Goal: Transaction & Acquisition: Purchase product/service

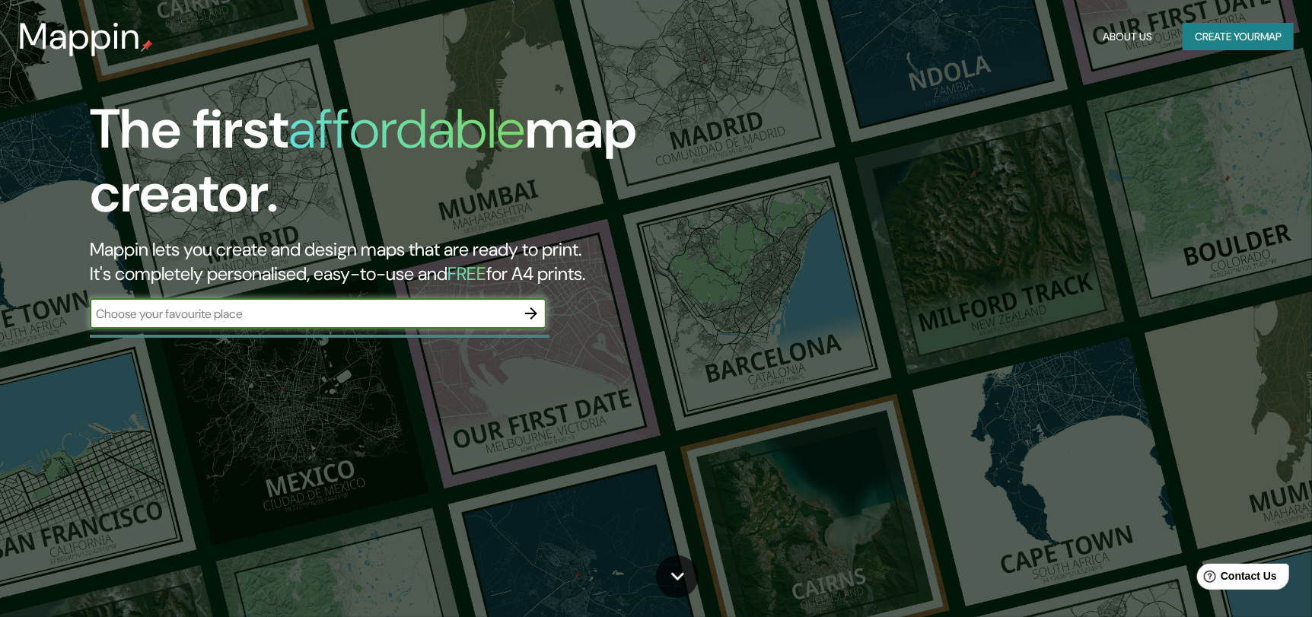
click at [247, 316] on input "text" at bounding box center [303, 314] width 426 height 18
type input "[PERSON_NAME]"
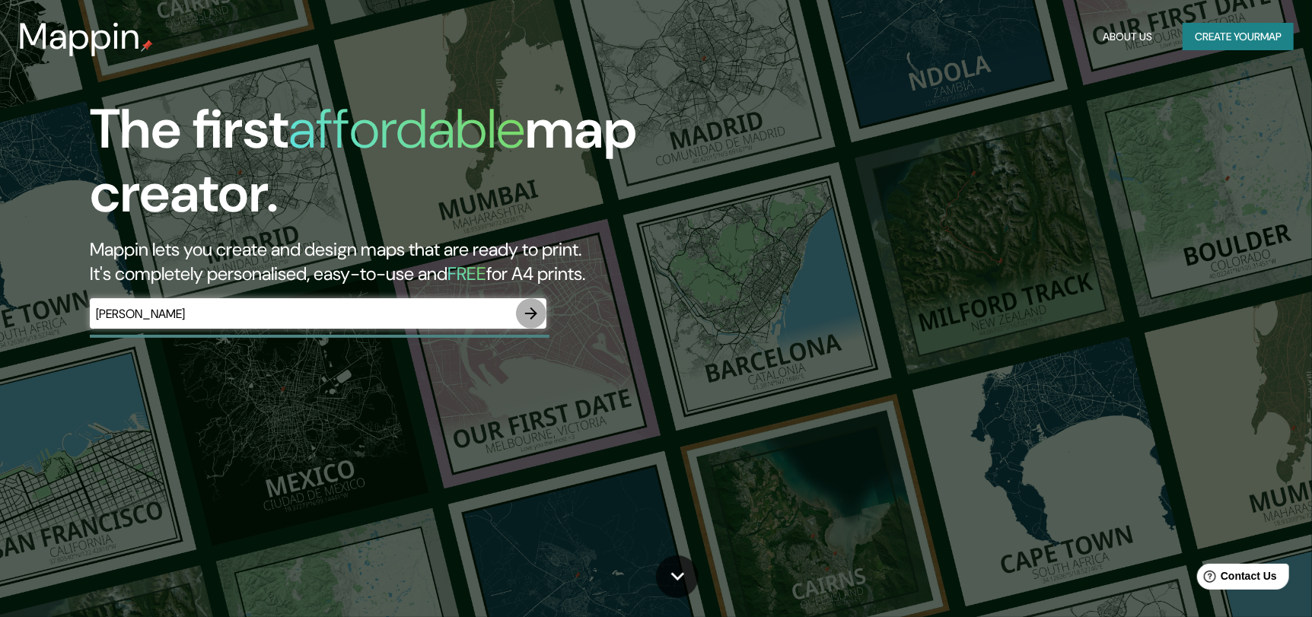
click at [526, 313] on icon "button" at bounding box center [531, 313] width 12 height 12
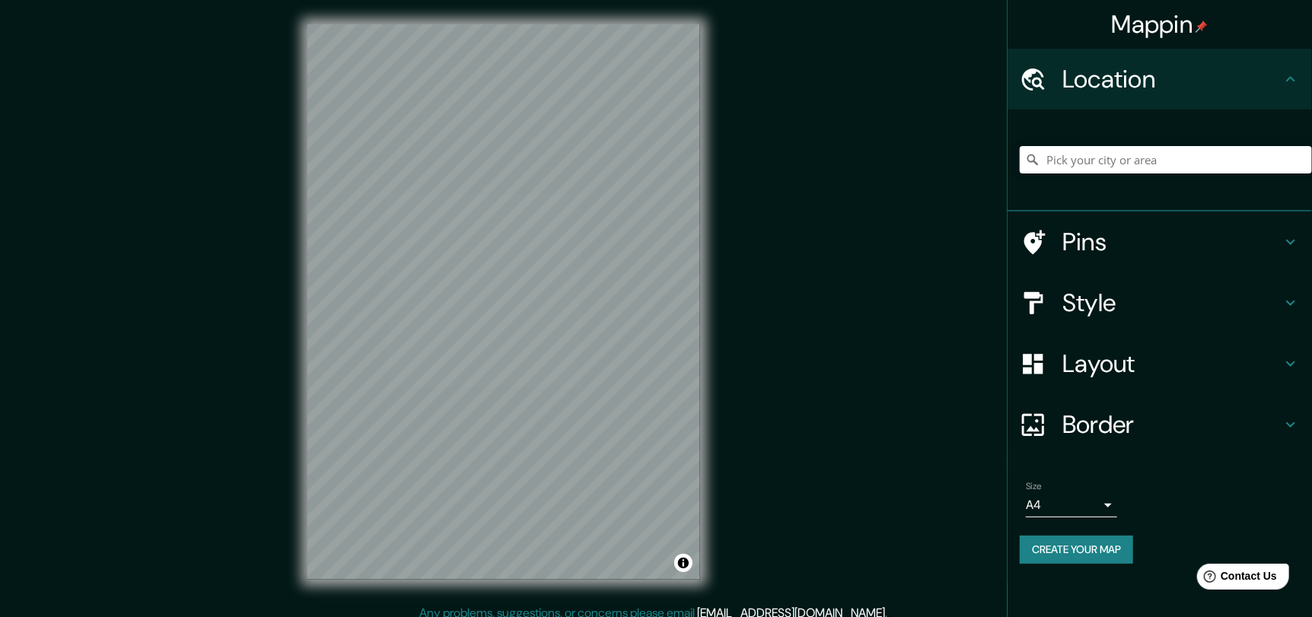
click at [1175, 237] on h4 "Pins" at bounding box center [1171, 242] width 219 height 30
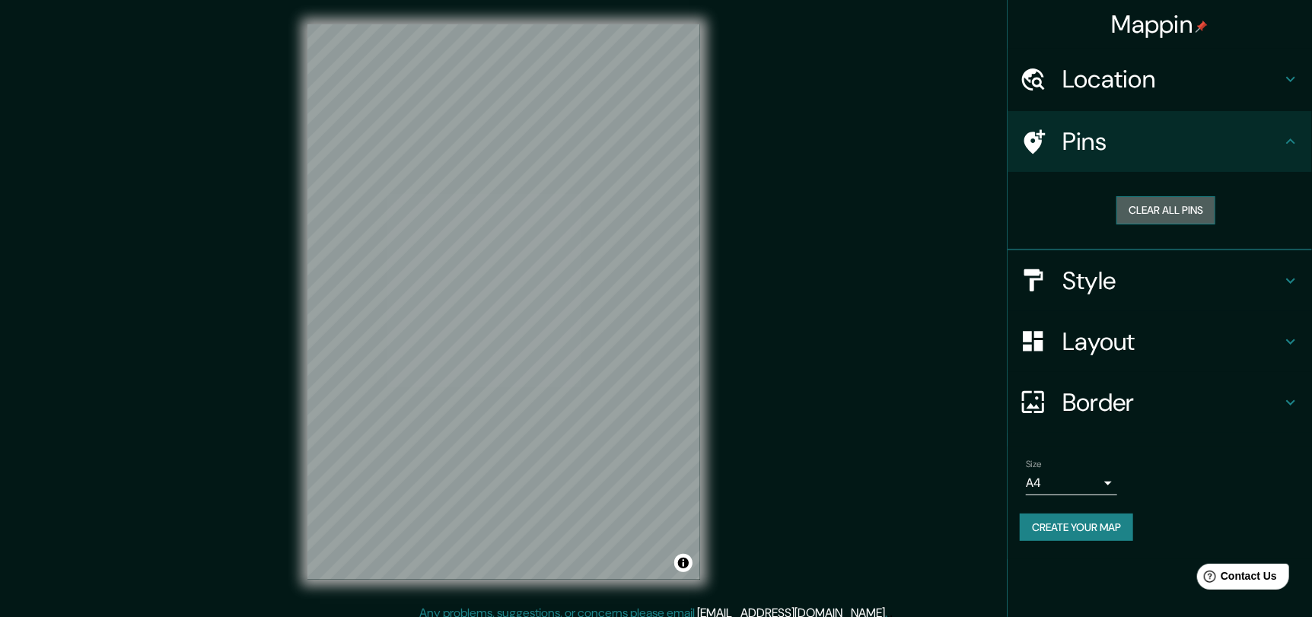
click at [1194, 215] on button "Clear all pins" at bounding box center [1165, 210] width 99 height 28
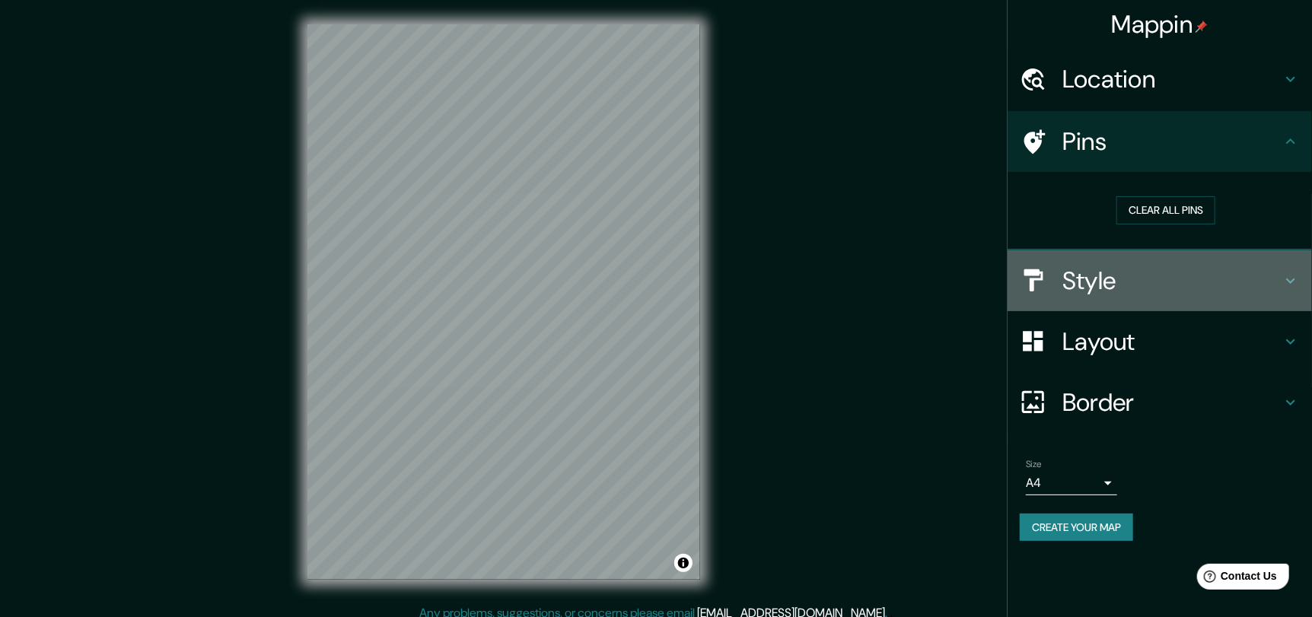
click at [1162, 285] on h4 "Style" at bounding box center [1171, 281] width 219 height 30
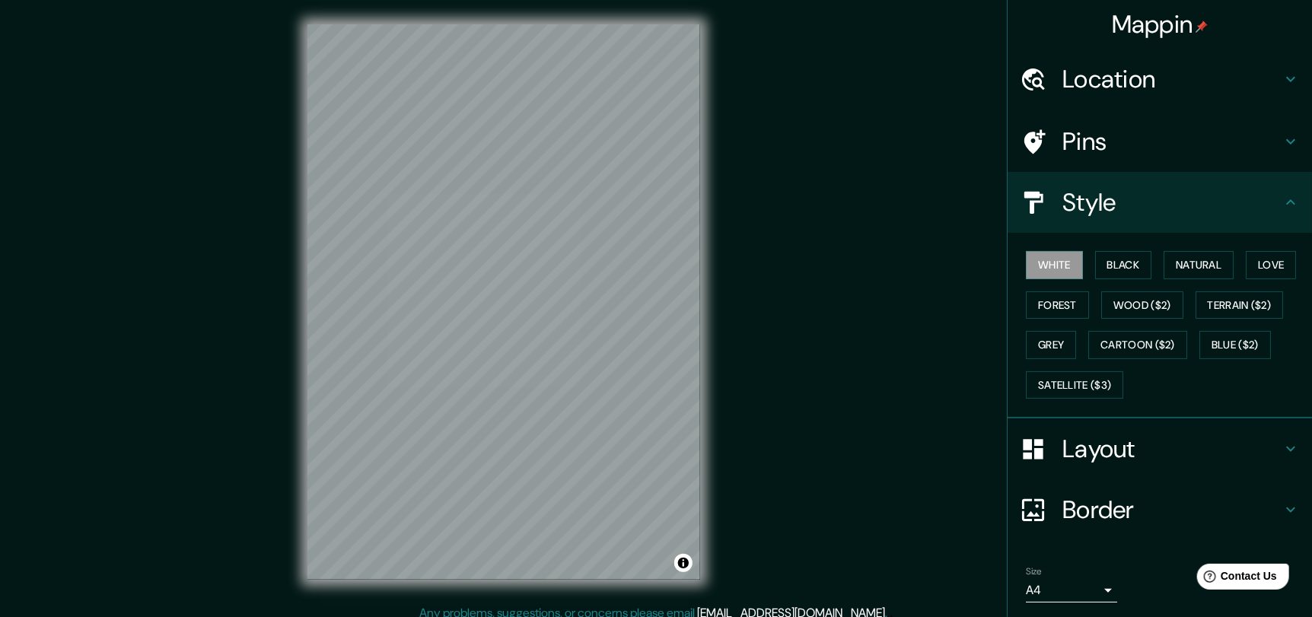
click at [1193, 247] on div "White Black Natural Love Forest Wood ($2) Terrain ($2) Grey Cartoon ($2) Blue (…" at bounding box center [1166, 325] width 292 height 160
click at [1197, 266] on button "Natural" at bounding box center [1199, 265] width 70 height 28
click at [1110, 266] on button "Black" at bounding box center [1123, 265] width 57 height 28
click at [1064, 263] on button "White" at bounding box center [1054, 265] width 57 height 28
click at [1050, 314] on button "Forest" at bounding box center [1057, 305] width 63 height 28
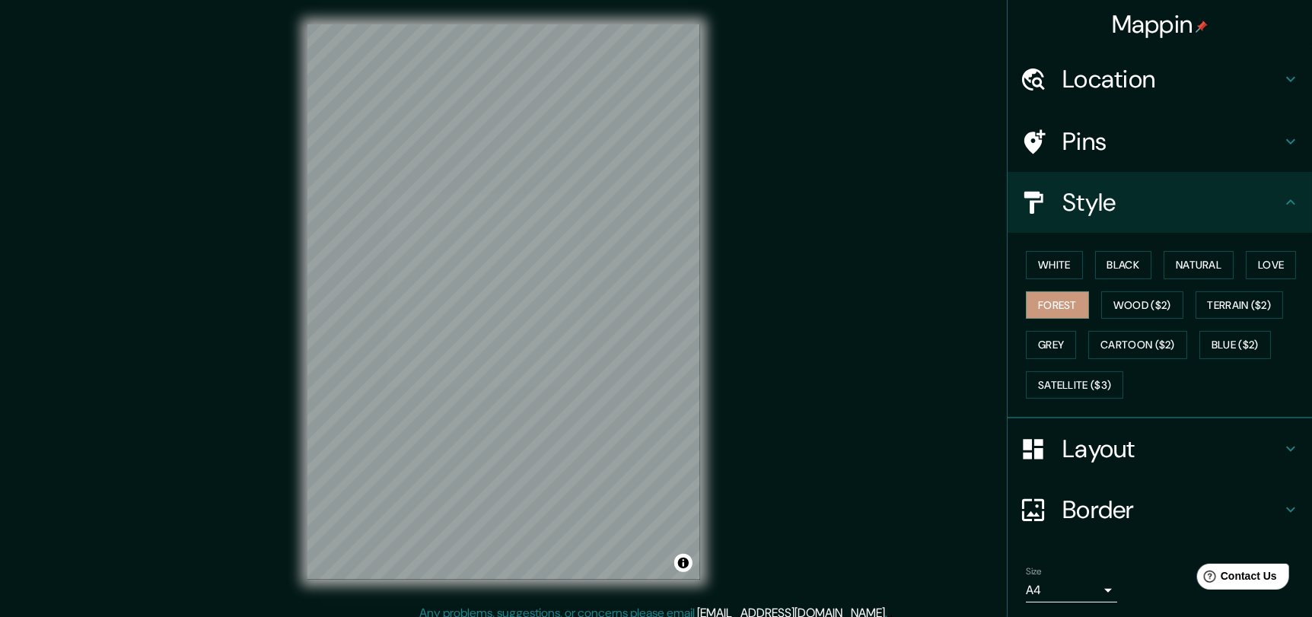
click at [1105, 285] on div "White Black Natural Love Forest Wood ($2) Terrain ($2) Grey Cartoon ($2) Blue (…" at bounding box center [1166, 325] width 292 height 160
click at [1110, 273] on button "Black" at bounding box center [1123, 265] width 57 height 28
click at [1045, 259] on button "White" at bounding box center [1054, 265] width 57 height 28
click at [1051, 274] on button "White" at bounding box center [1054, 265] width 57 height 28
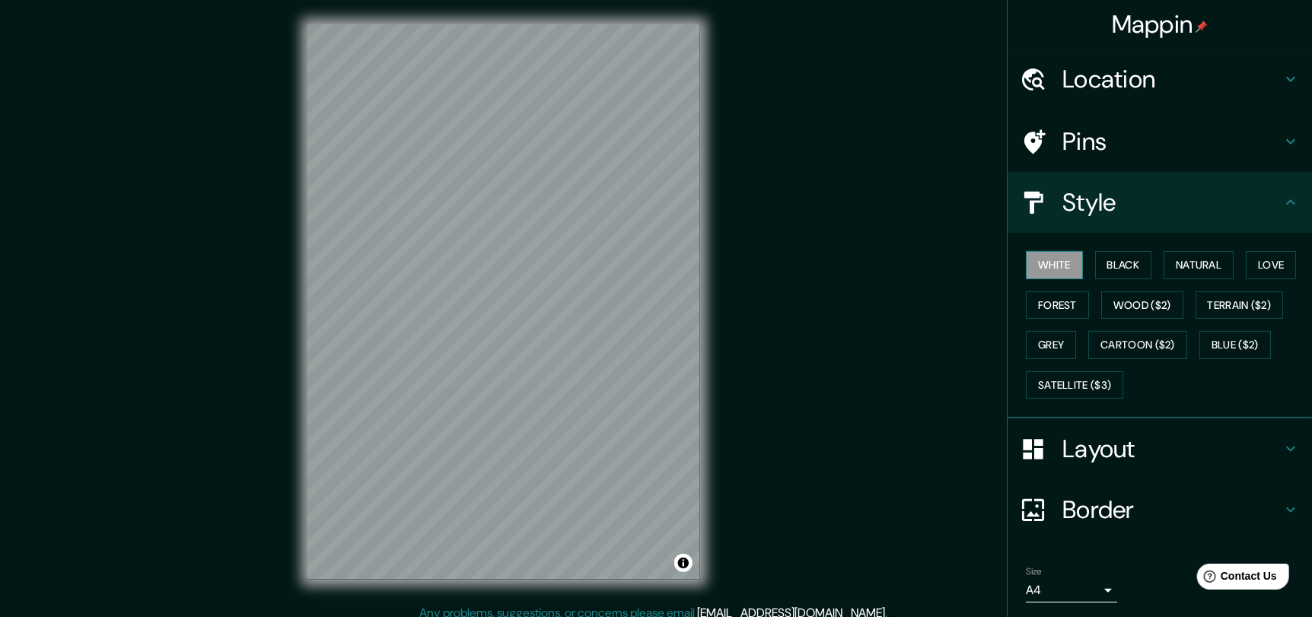
click at [1056, 262] on button "White" at bounding box center [1054, 265] width 57 height 28
click at [1115, 272] on button "Black" at bounding box center [1123, 265] width 57 height 28
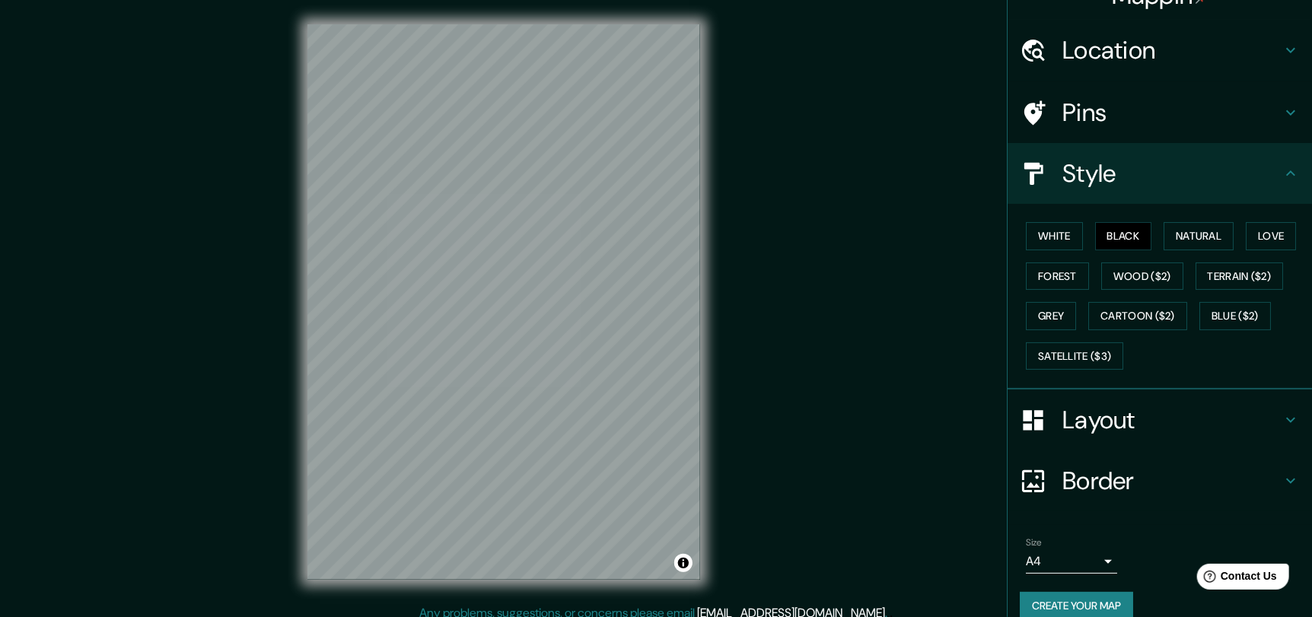
scroll to position [49, 0]
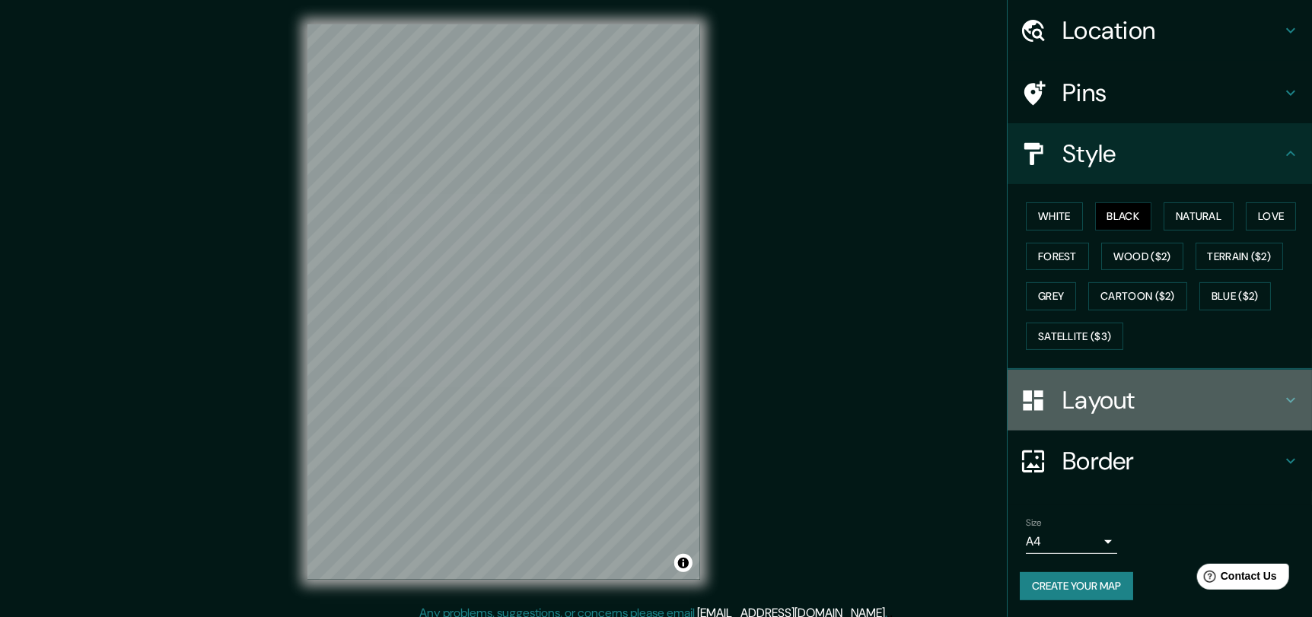
click at [1110, 385] on h4 "Layout" at bounding box center [1171, 400] width 219 height 30
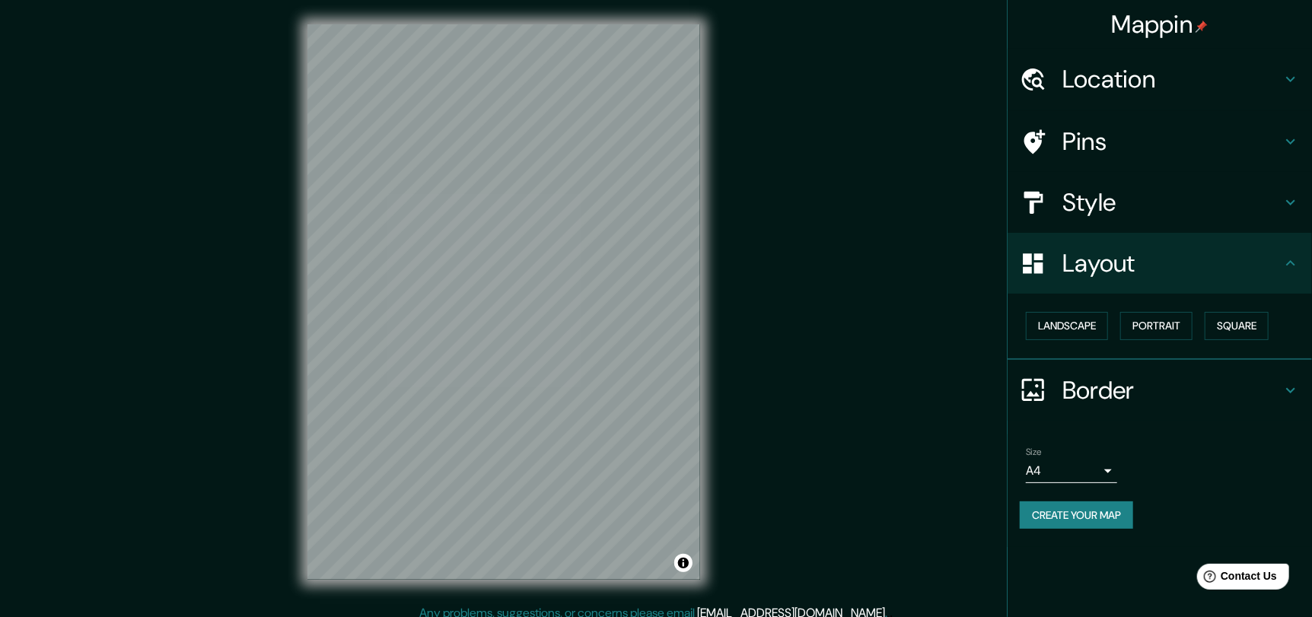
scroll to position [11, 0]
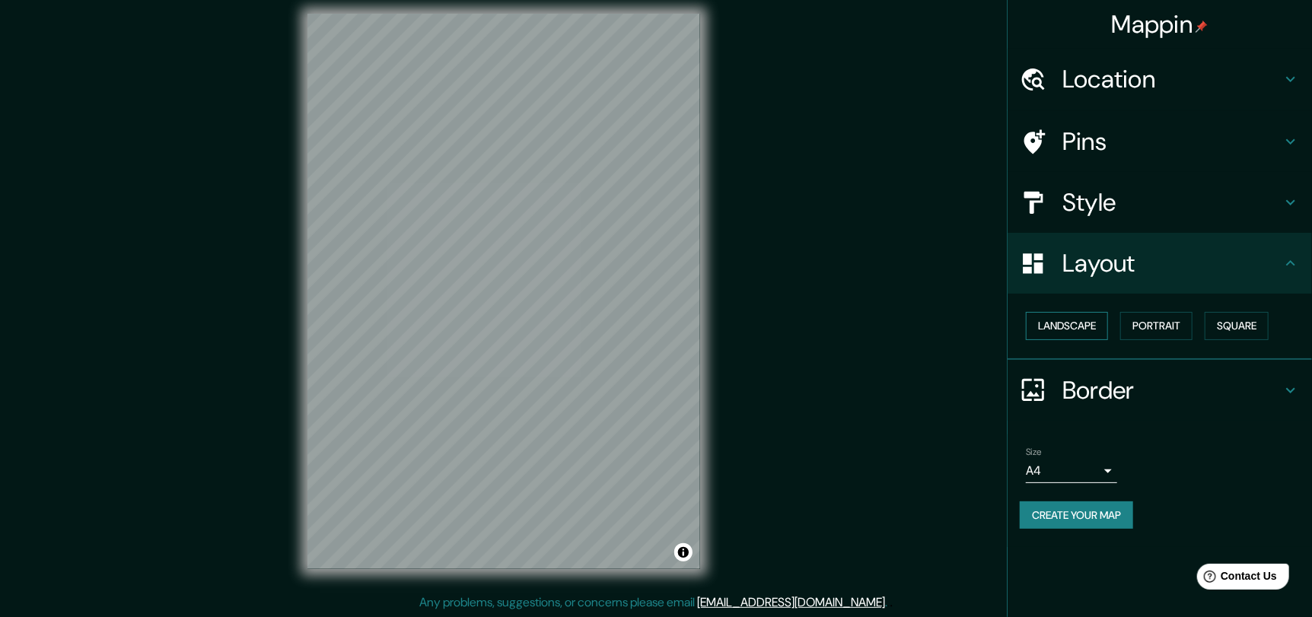
click at [1096, 331] on button "Landscape" at bounding box center [1067, 326] width 82 height 28
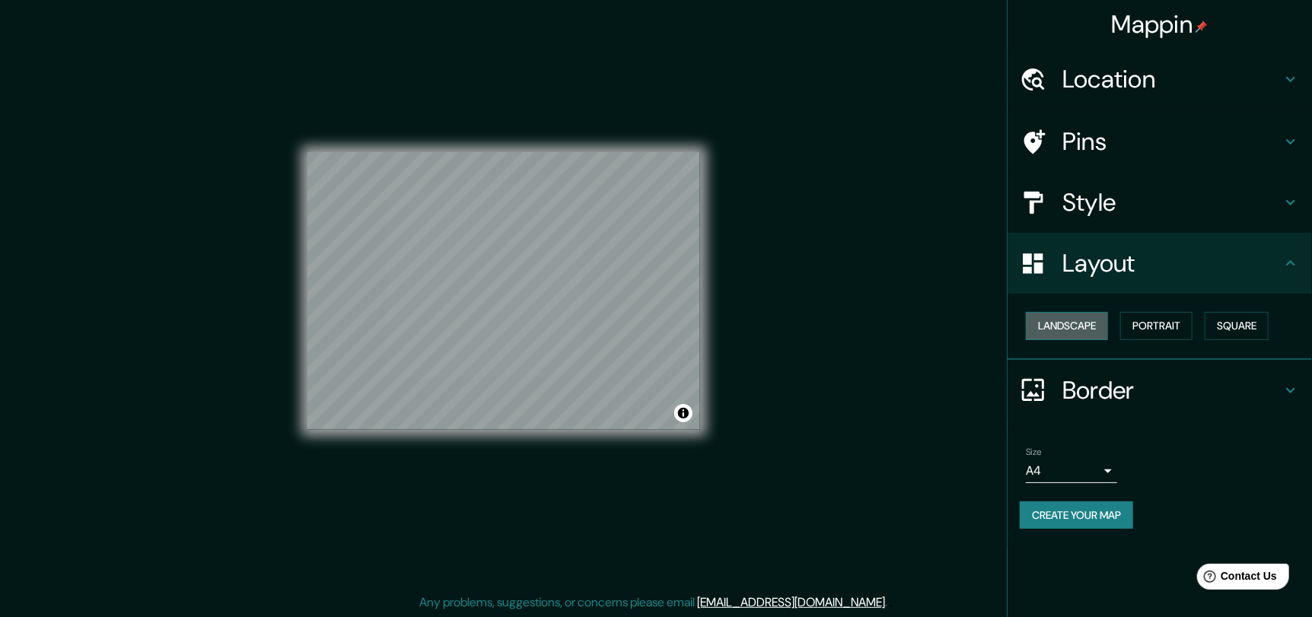
click at [1088, 324] on button "Landscape" at bounding box center [1067, 326] width 82 height 28
click at [1169, 331] on button "Portrait" at bounding box center [1156, 326] width 72 height 28
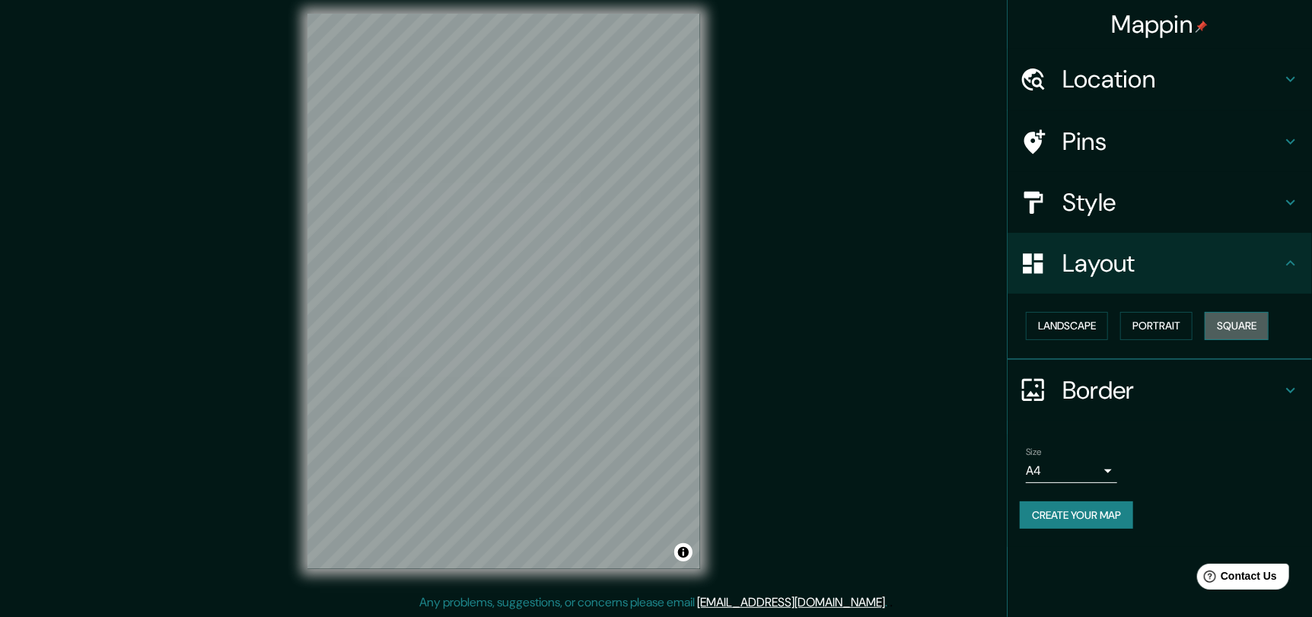
click at [1249, 325] on button "Square" at bounding box center [1237, 326] width 64 height 28
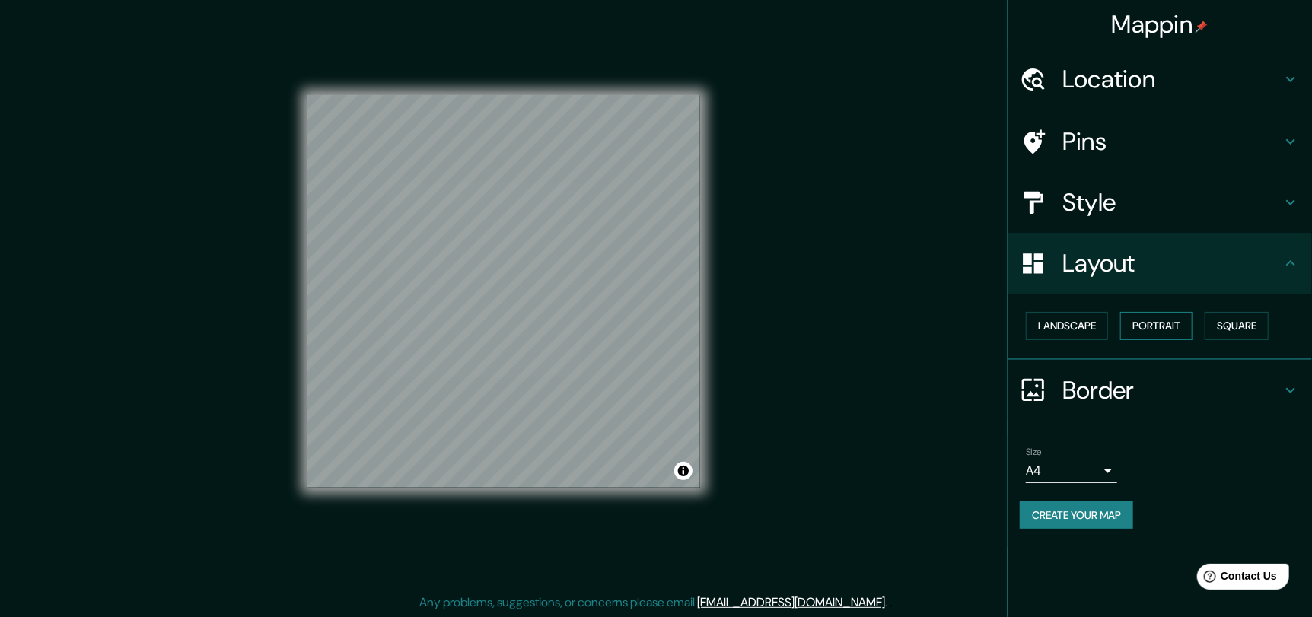
click at [1177, 331] on button "Portrait" at bounding box center [1156, 326] width 72 height 28
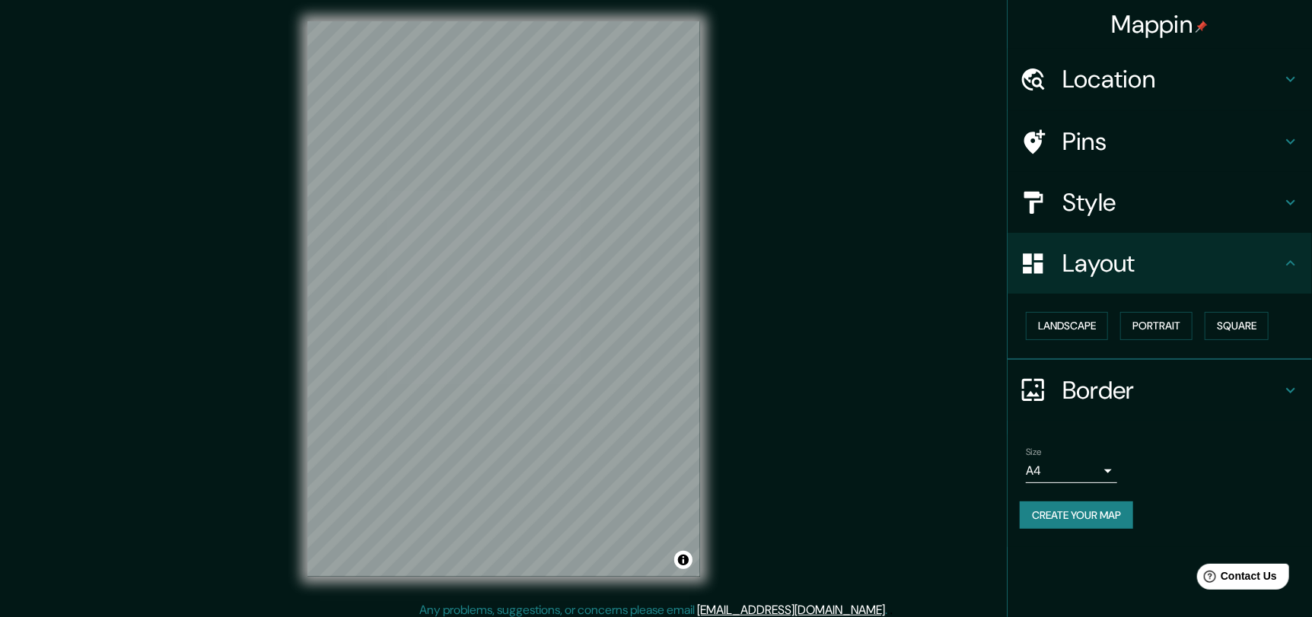
scroll to position [0, 0]
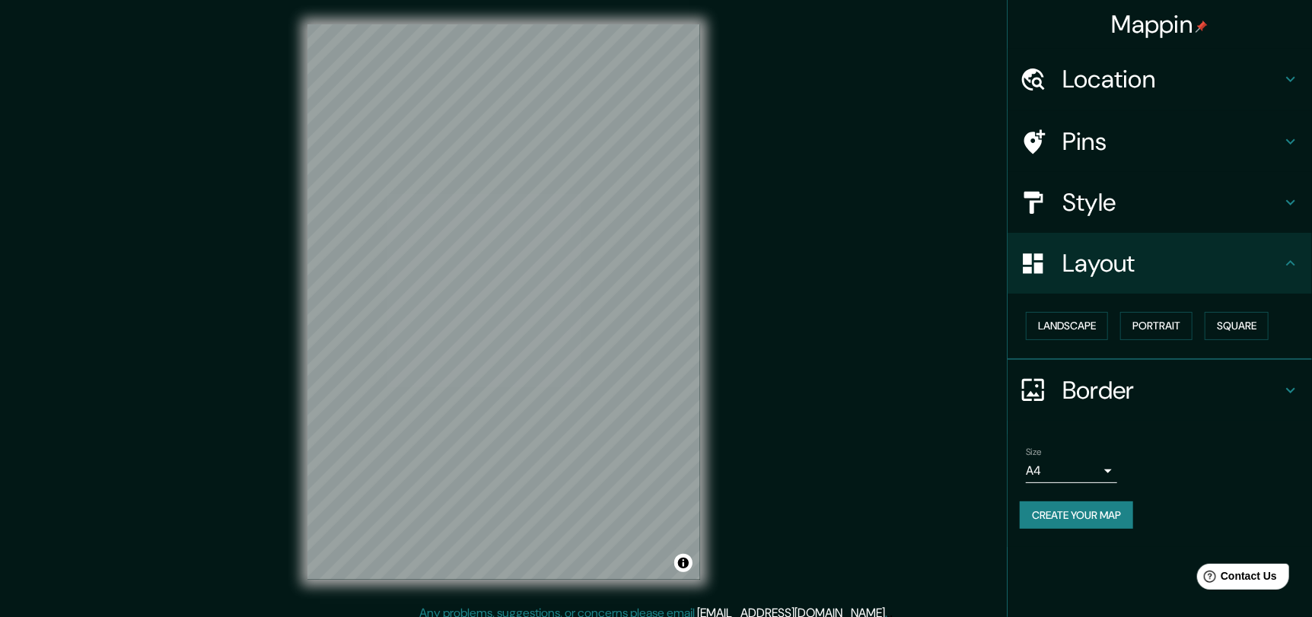
click at [1180, 88] on h4 "Location" at bounding box center [1171, 79] width 219 height 30
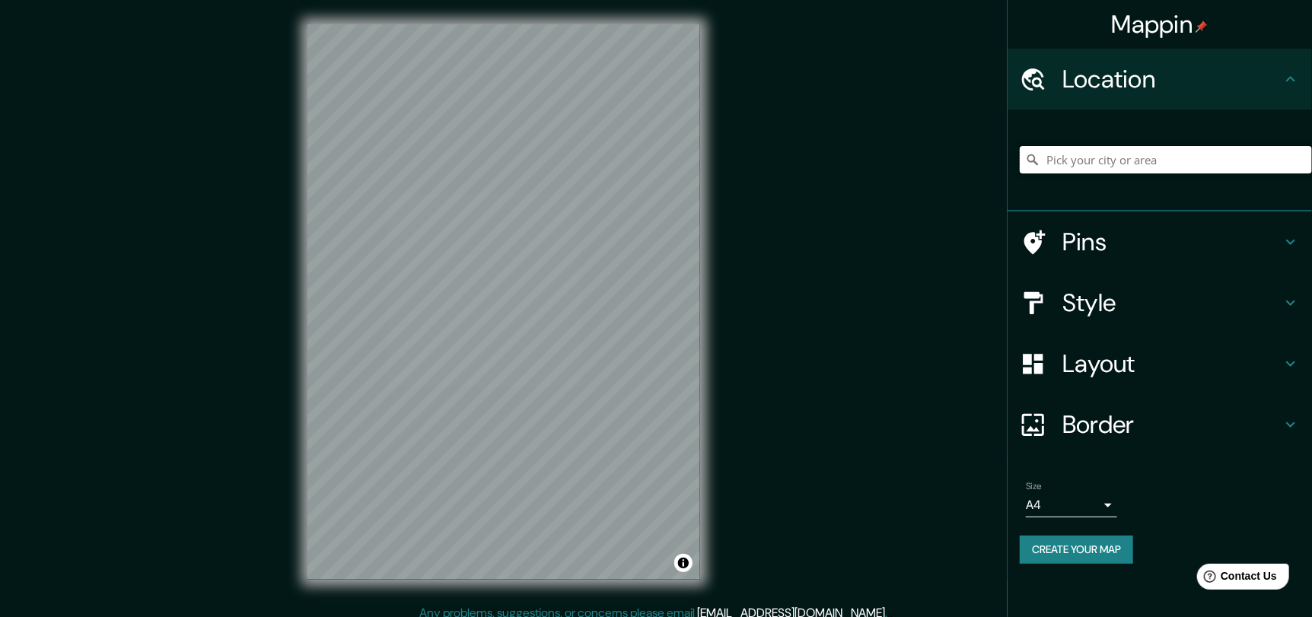
click at [1188, 148] on input "Pick your city or area" at bounding box center [1166, 159] width 292 height 27
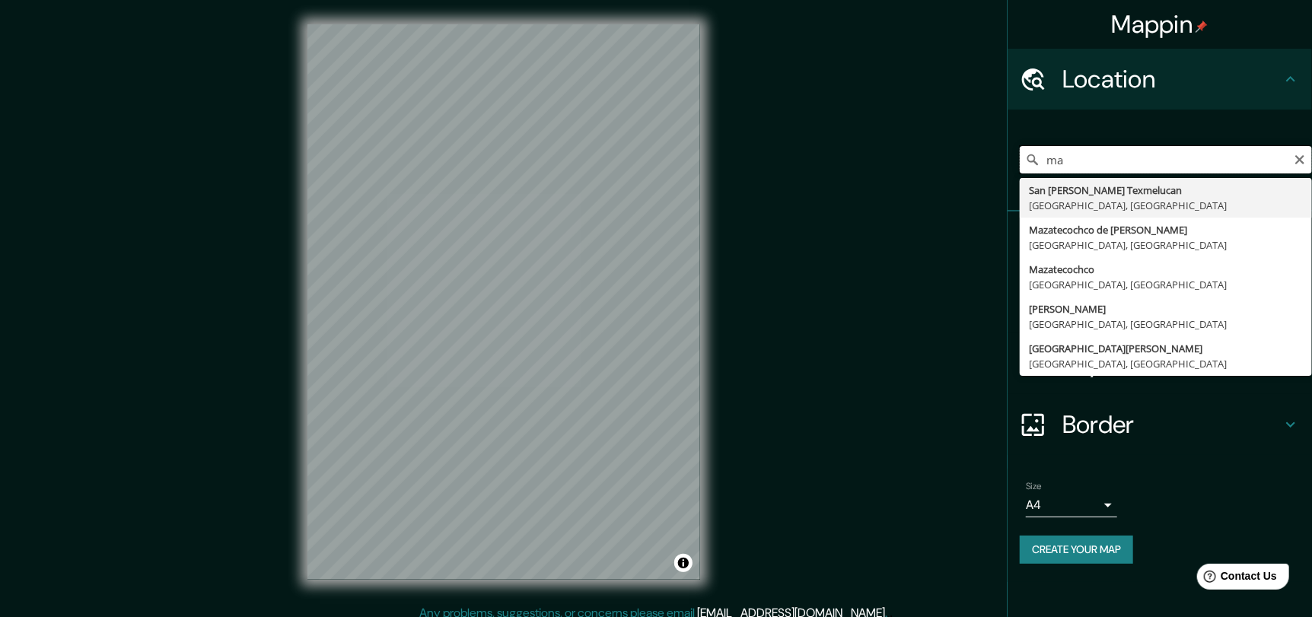
type input "m"
type input "[PERSON_NAME], [GEOGRAPHIC_DATA], [GEOGRAPHIC_DATA]"
